Goal: Browse casually

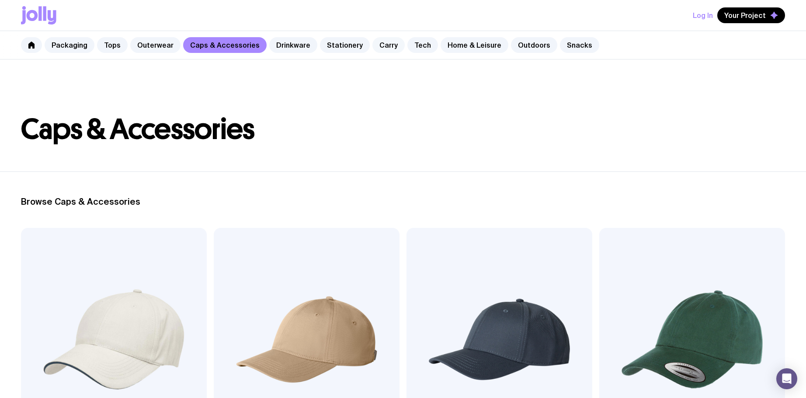
click at [375, 45] on link "Carry" at bounding box center [388, 45] width 32 height 16
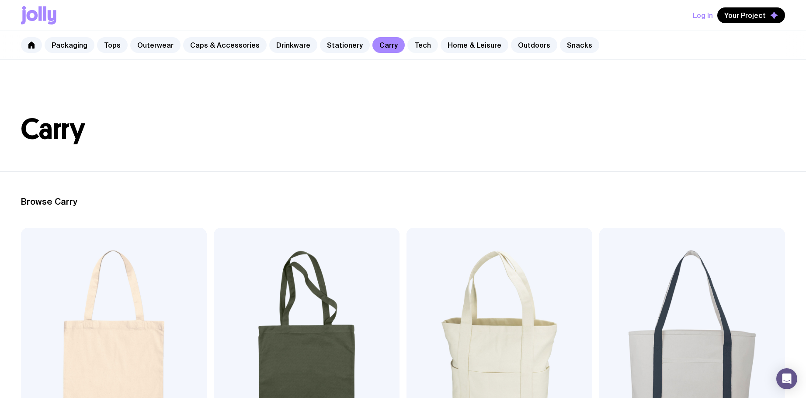
click at [407, 45] on link "Tech" at bounding box center [422, 45] width 31 height 16
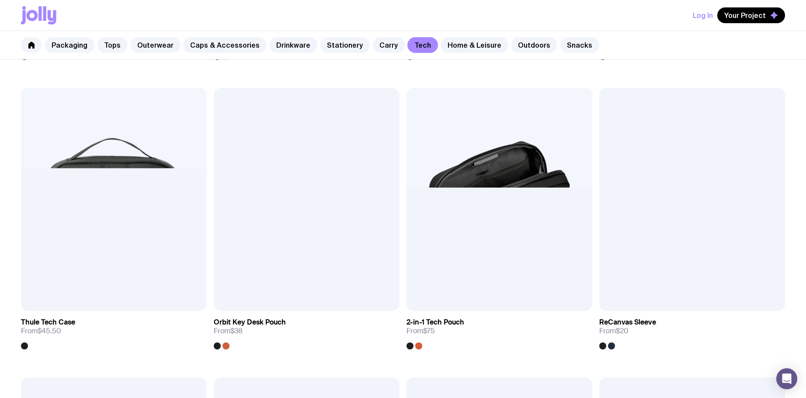
scroll to position [1296, 0]
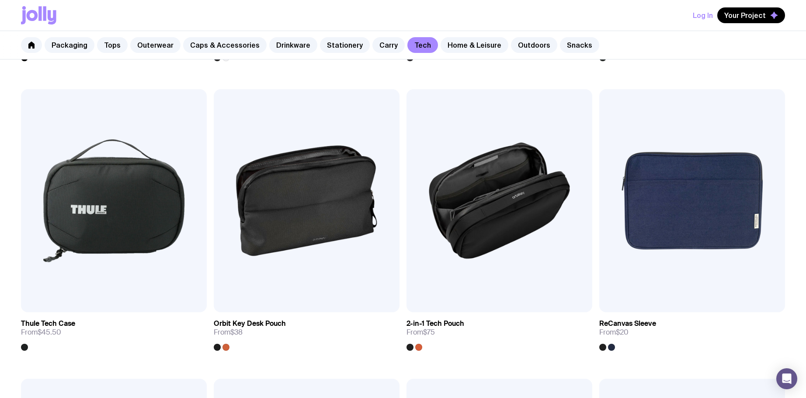
click at [492, 35] on div "Packaging Tops Outerwear Caps & Accessories Drinkware Stationery Carry Tech Hom…" at bounding box center [403, 45] width 806 height 28
click at [511, 41] on link "Outdoors" at bounding box center [534, 45] width 46 height 16
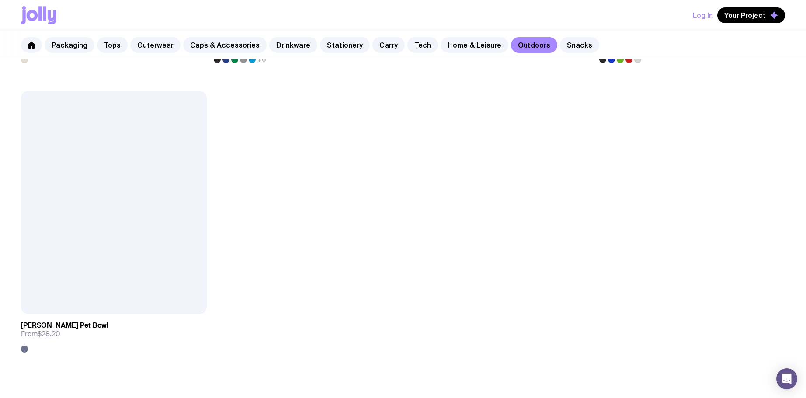
scroll to position [1617, 0]
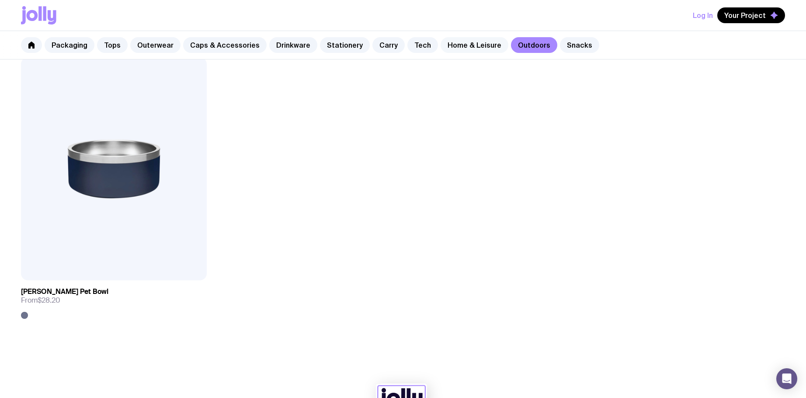
click at [441, 43] on link "Home & Leisure" at bounding box center [475, 45] width 68 height 16
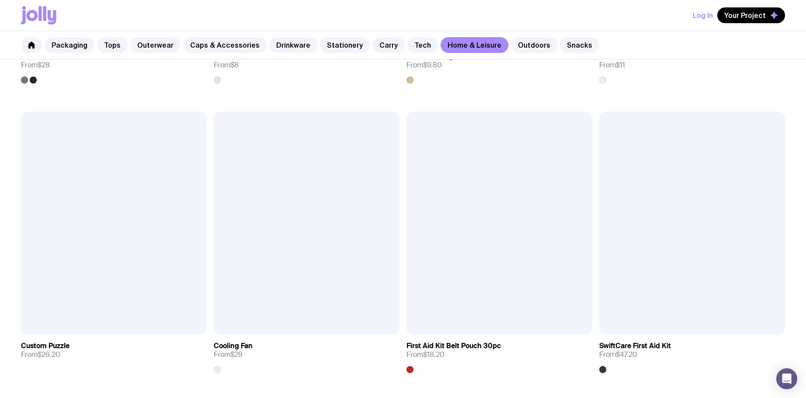
scroll to position [2240, 0]
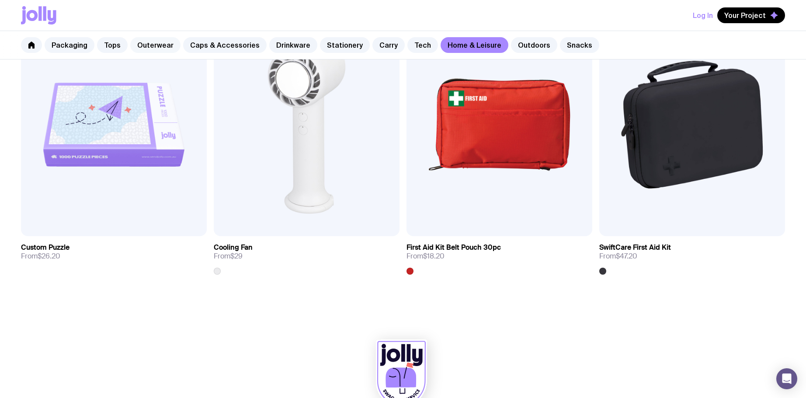
click at [150, 44] on link "Outerwear" at bounding box center [155, 45] width 50 height 16
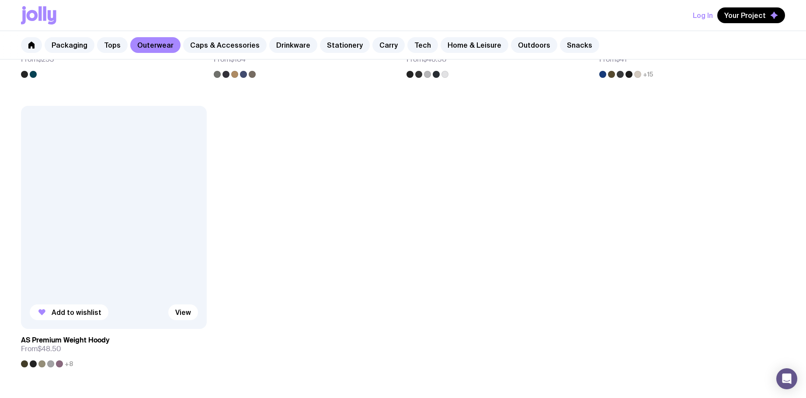
scroll to position [1617, 0]
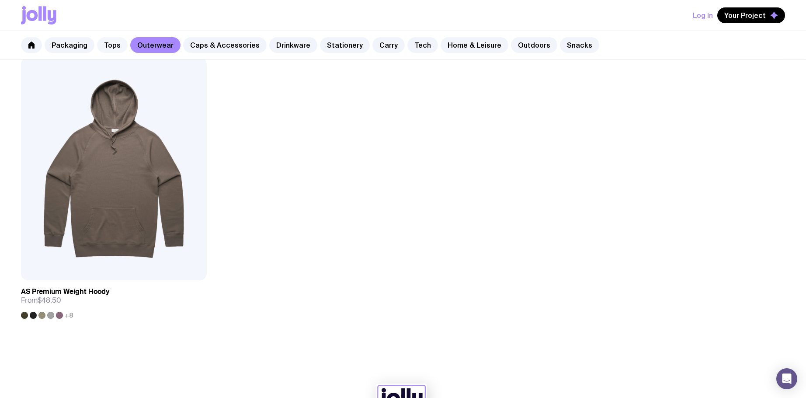
click at [98, 46] on link "Tops" at bounding box center [112, 45] width 31 height 16
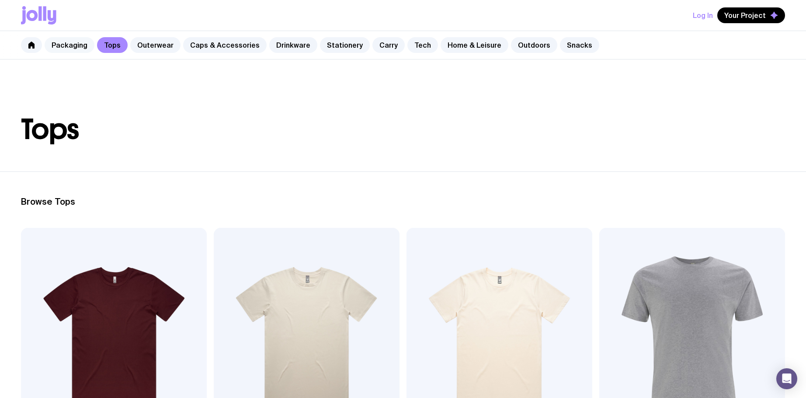
click at [79, 48] on link "Packaging" at bounding box center [70, 45] width 50 height 16
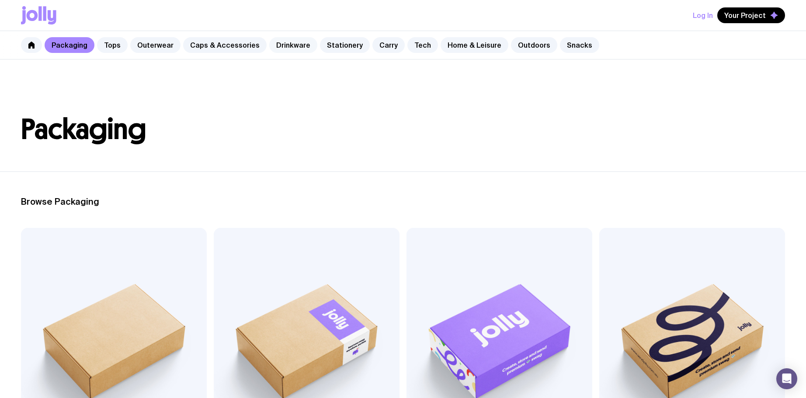
click at [292, 44] on link "Drinkware" at bounding box center [293, 45] width 48 height 16
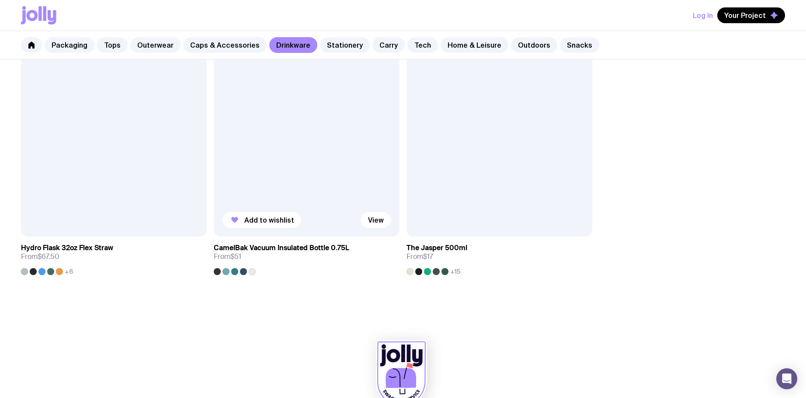
scroll to position [1666, 0]
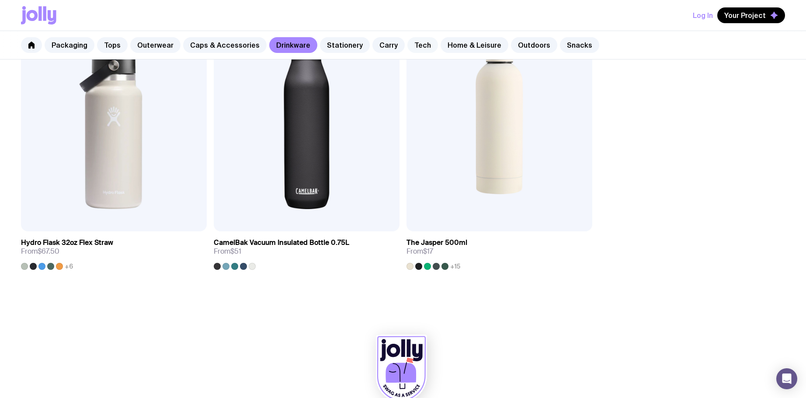
click at [407, 46] on link "Tech" at bounding box center [422, 45] width 31 height 16
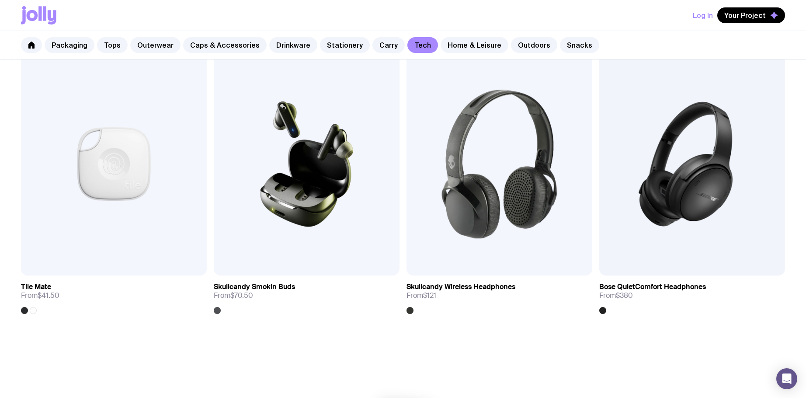
scroll to position [1951, 0]
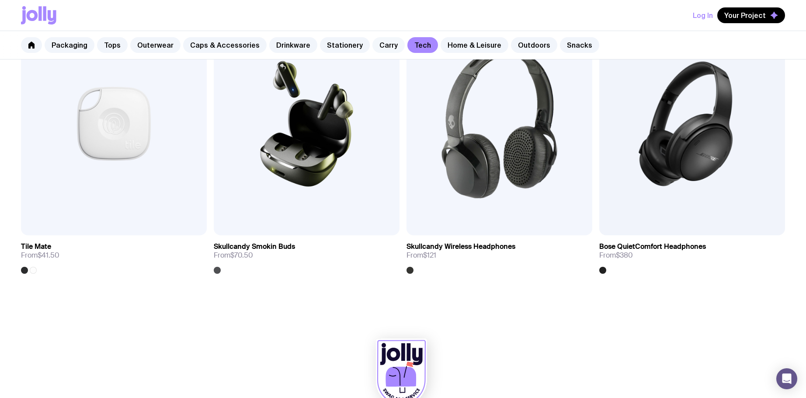
click at [372, 42] on link "Carry" at bounding box center [388, 45] width 32 height 16
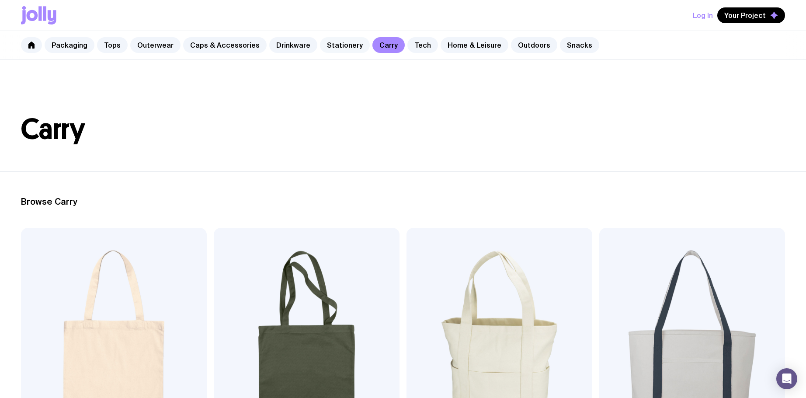
click at [320, 41] on link "Stationery" at bounding box center [345, 45] width 50 height 16
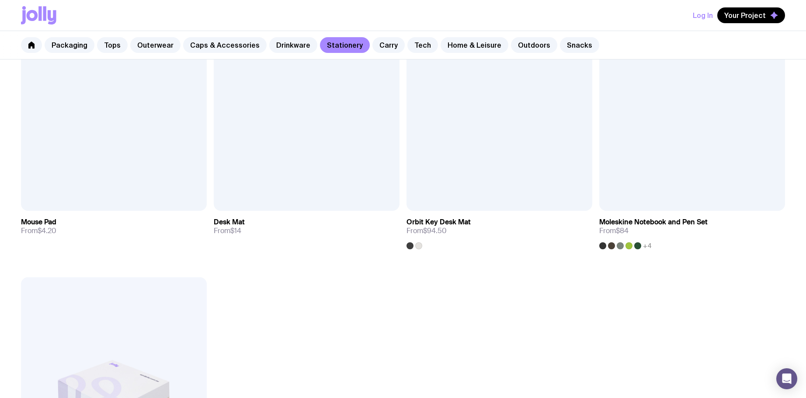
scroll to position [1573, 0]
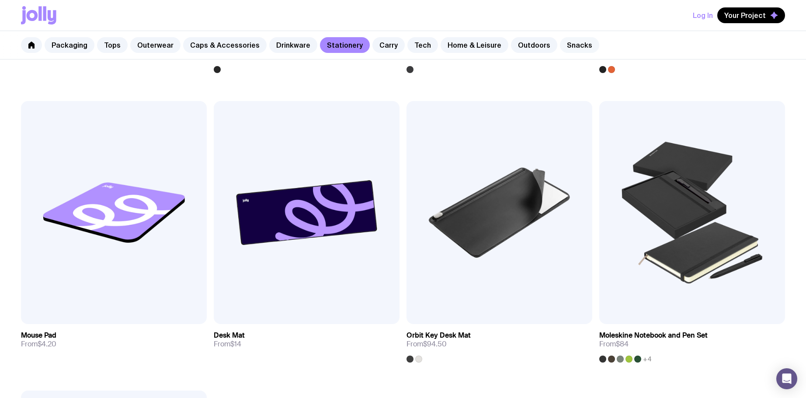
click at [560, 43] on link "Snacks" at bounding box center [579, 45] width 39 height 16
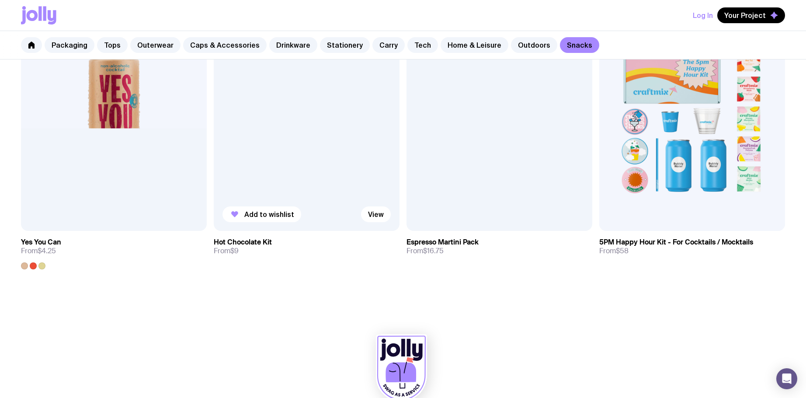
scroll to position [802, 0]
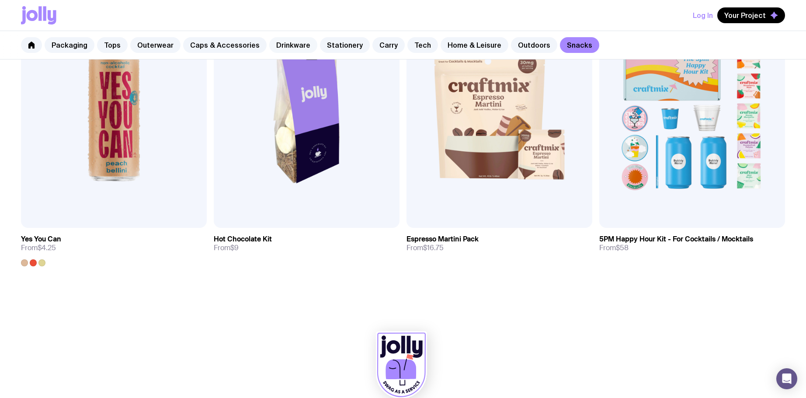
click at [275, 46] on link "Drinkware" at bounding box center [293, 45] width 48 height 16
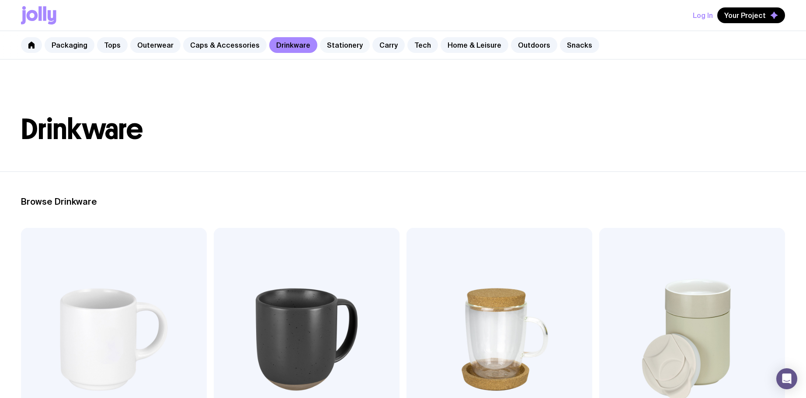
click at [320, 40] on link "Stationery" at bounding box center [345, 45] width 50 height 16
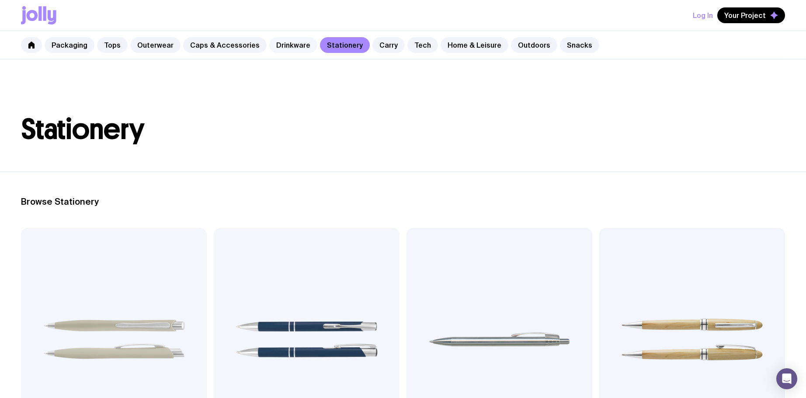
click at [285, 48] on link "Drinkware" at bounding box center [293, 45] width 48 height 16
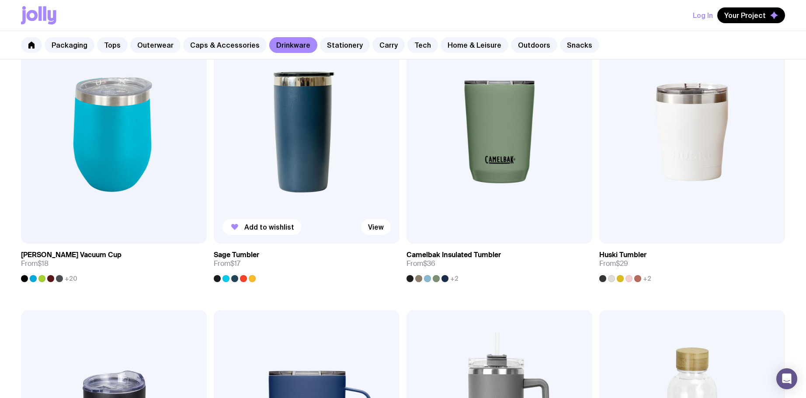
scroll to position [568, 0]
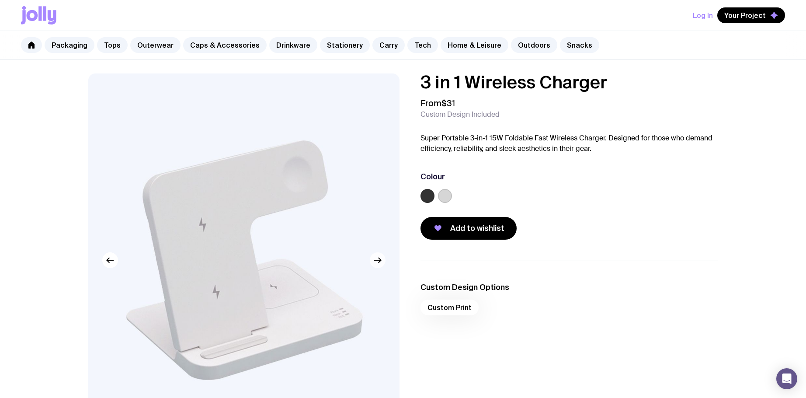
click at [375, 261] on icon "button" at bounding box center [377, 260] width 10 height 10
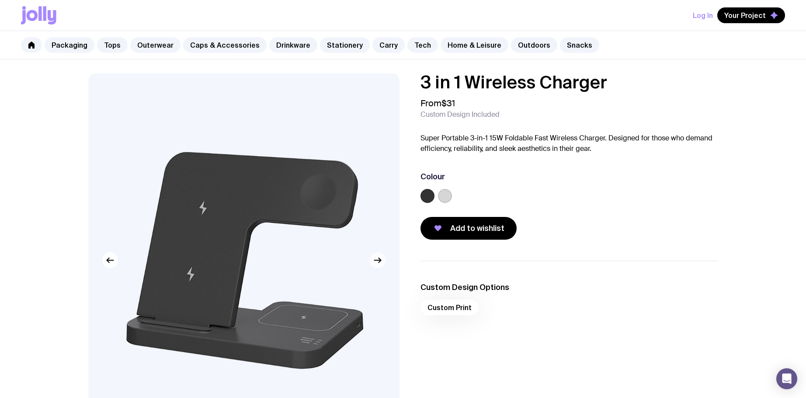
click at [377, 262] on icon "button" at bounding box center [377, 260] width 10 height 10
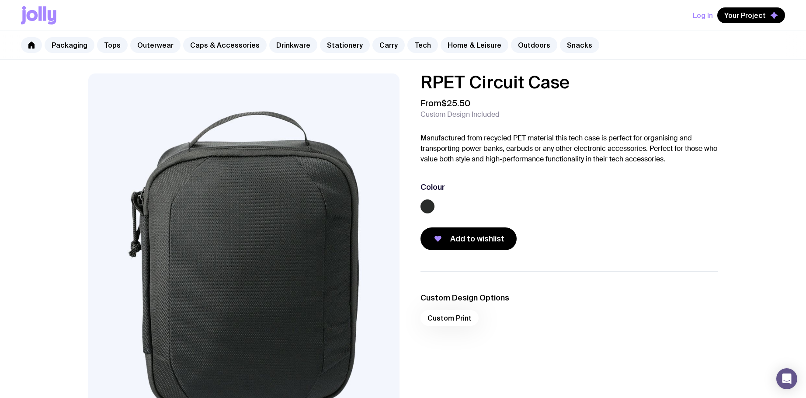
scroll to position [44, 0]
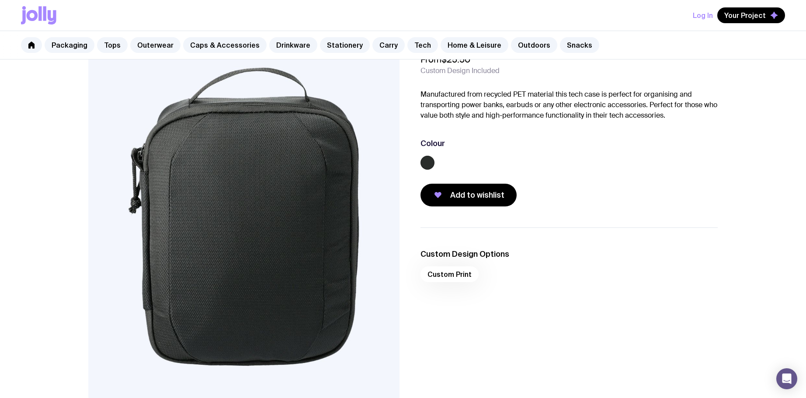
click at [338, 246] on img at bounding box center [243, 216] width 311 height 373
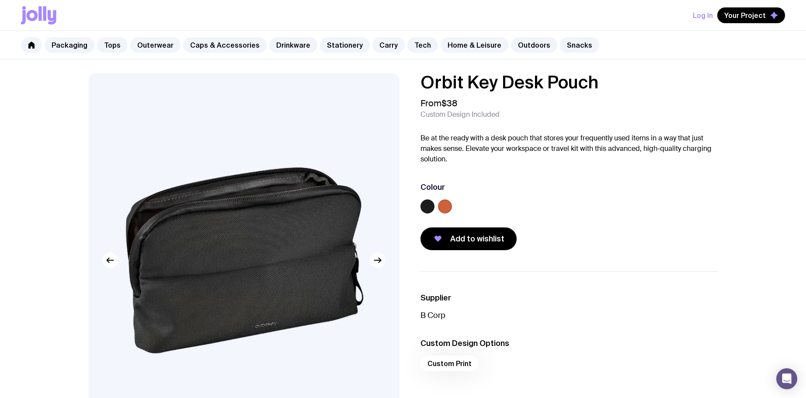
click at [382, 263] on icon "button" at bounding box center [377, 260] width 10 height 10
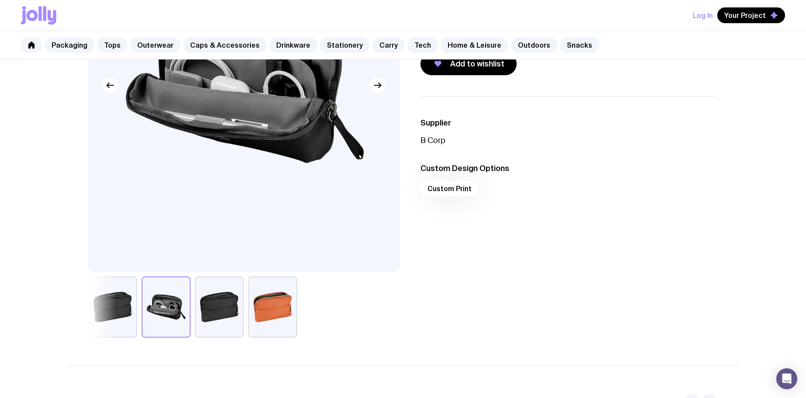
click at [456, 180] on div "Custom Print" at bounding box center [568, 190] width 297 height 21
